Goal: Task Accomplishment & Management: Complete application form

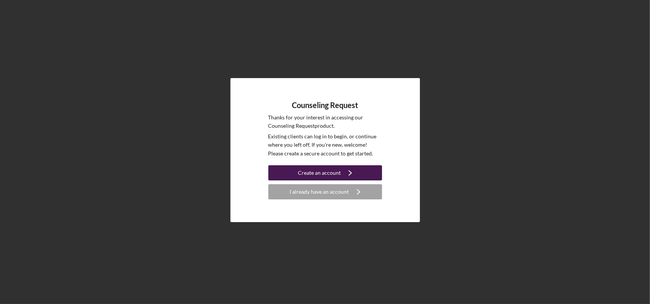
click at [314, 172] on div "Create an account" at bounding box center [319, 172] width 43 height 15
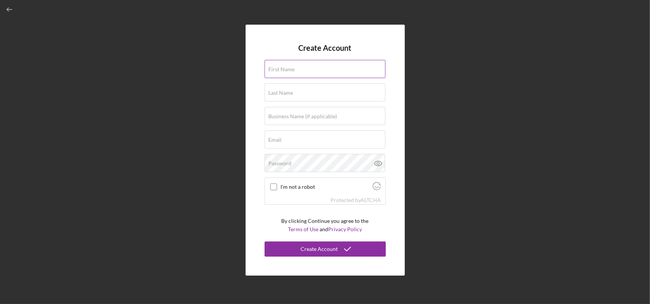
click at [339, 69] on input "First Name" at bounding box center [325, 69] width 121 height 18
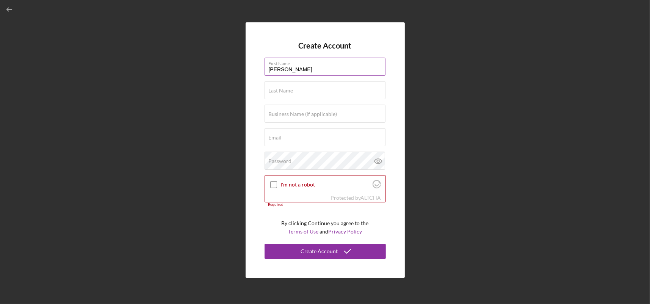
type input "[PERSON_NAME]"
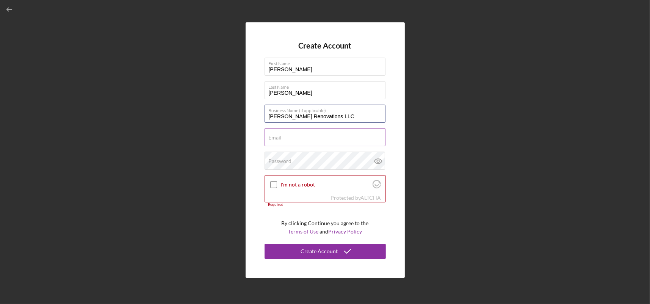
type input "[PERSON_NAME] Renovations LLC"
click at [306, 132] on div "Email Required" at bounding box center [325, 137] width 121 height 19
type input "[EMAIL_ADDRESS][DOMAIN_NAME]"
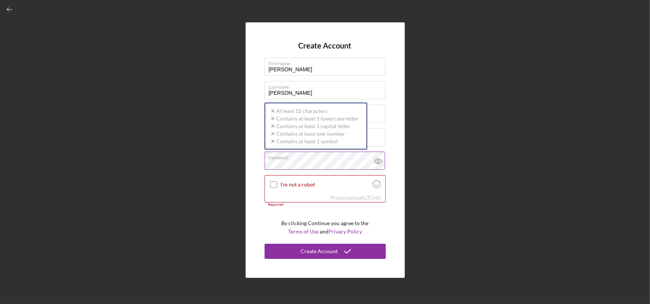
click at [296, 157] on div "Password Icon/icon-validation-no At least 12 characters Icon/icon-validation-no…" at bounding box center [325, 161] width 121 height 19
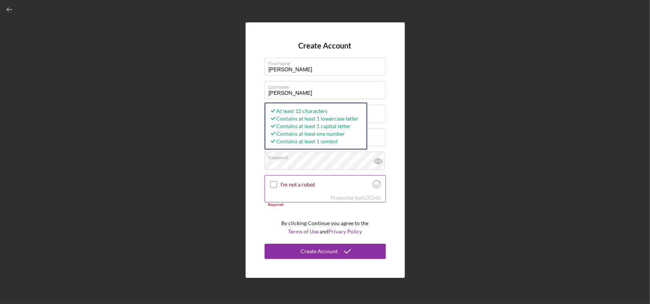
click at [274, 184] on input "I'm not a robot" at bounding box center [273, 184] width 7 height 7
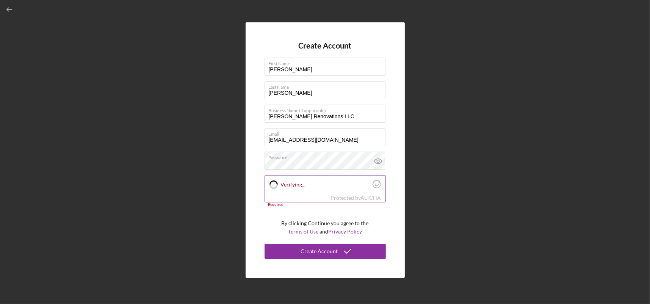
checkbox input "true"
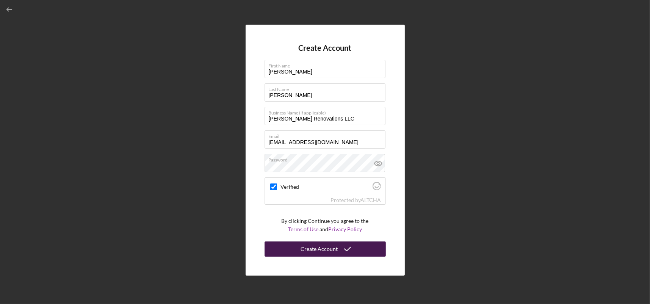
click at [281, 248] on button "Create Account" at bounding box center [325, 248] width 121 height 15
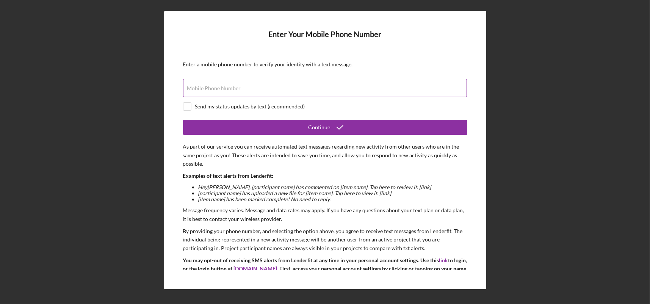
click at [299, 88] on input "Mobile Phone Number" at bounding box center [325, 88] width 284 height 18
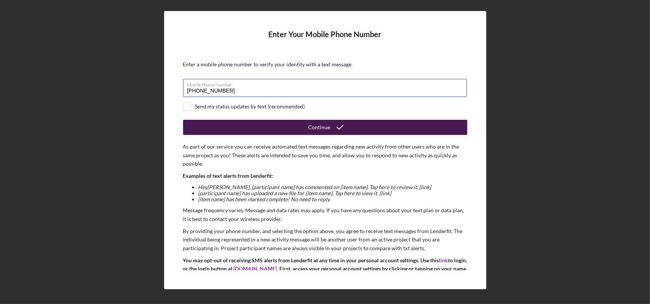
type input "[PHONE_NUMBER]"
click at [333, 129] on icon "submit" at bounding box center [339, 127] width 19 height 19
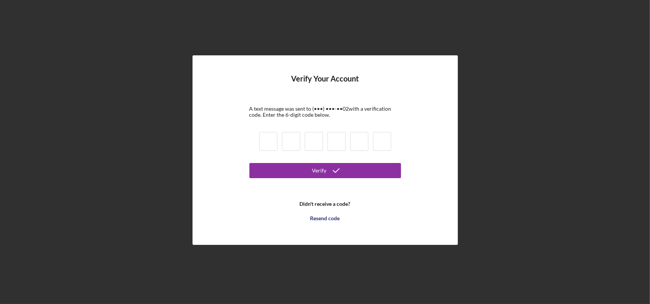
click at [271, 144] on input at bounding box center [268, 141] width 18 height 19
